Goal: Find contact information: Find contact information

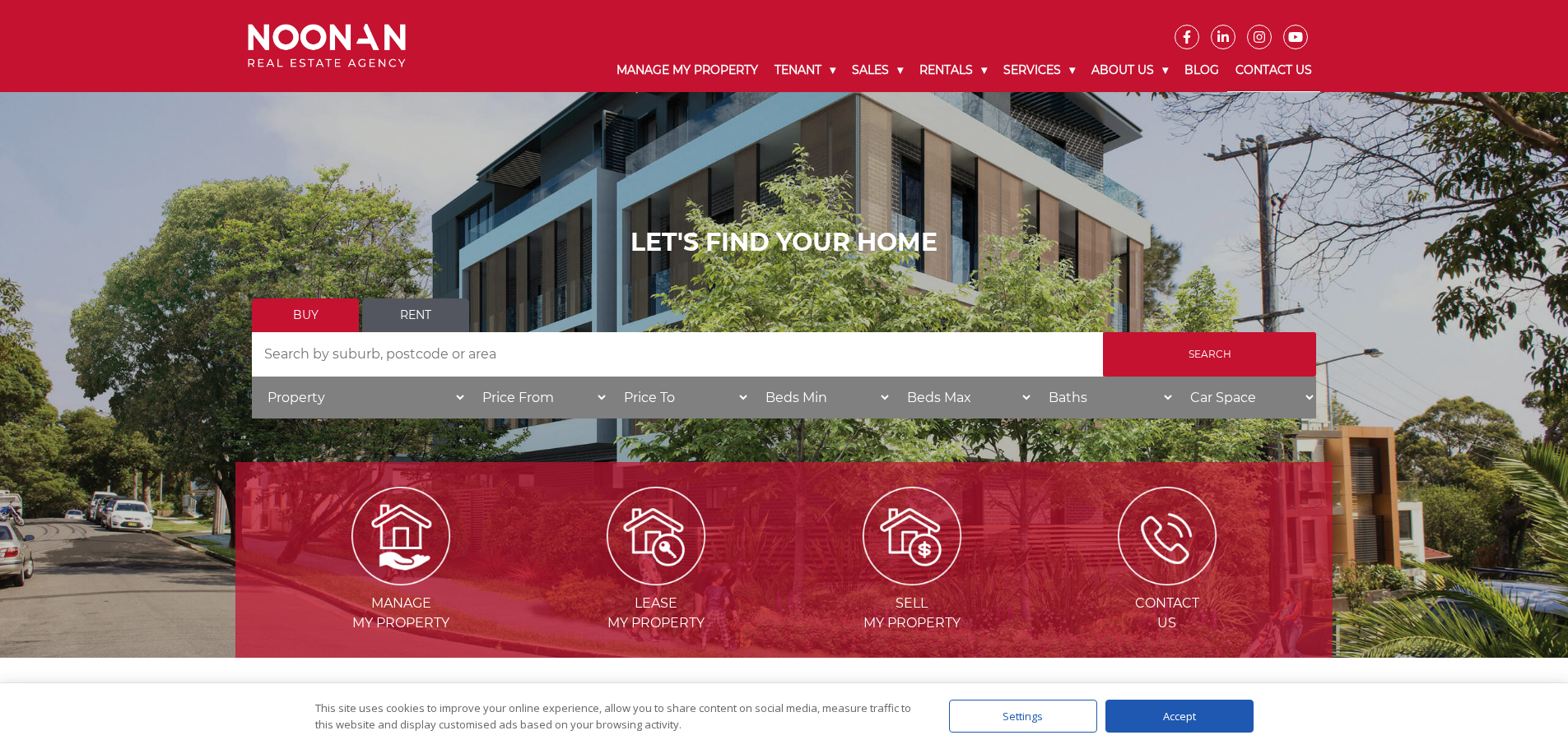
click at [1264, 62] on link "Contact Us" at bounding box center [1273, 71] width 93 height 43
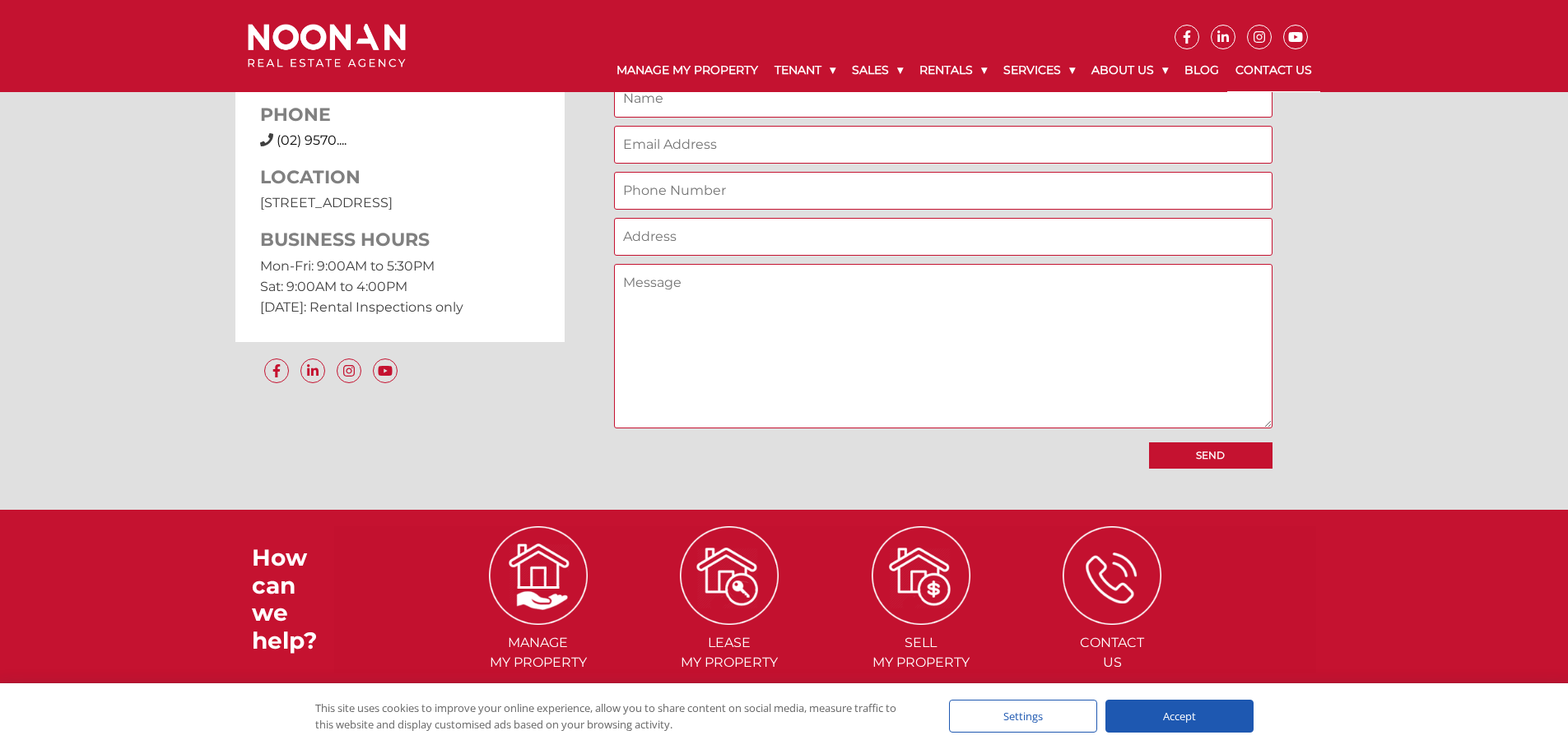
scroll to position [1531, 0]
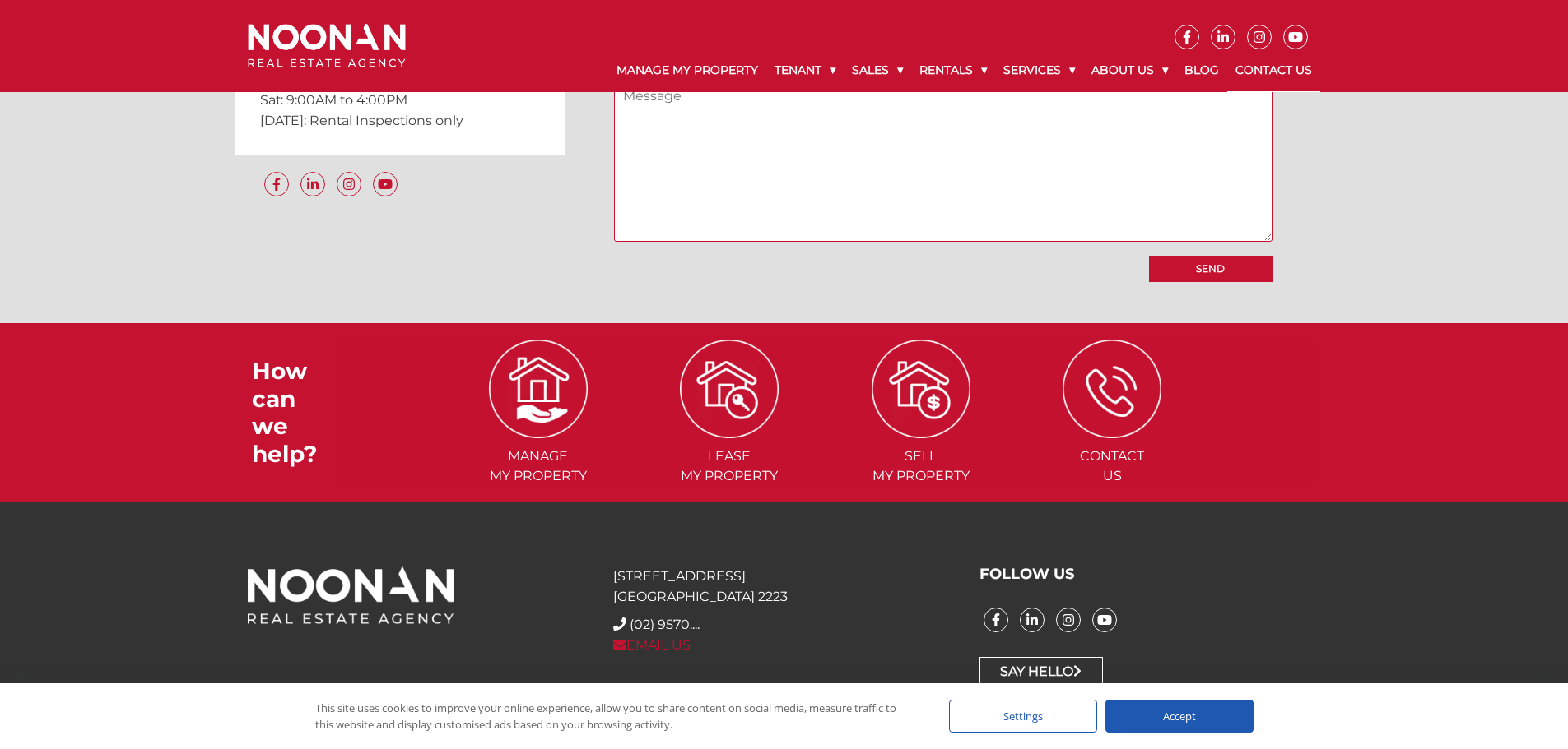
click at [658, 643] on link "EMAIL US" at bounding box center [652, 645] width 78 height 15
